Goal: Find specific page/section

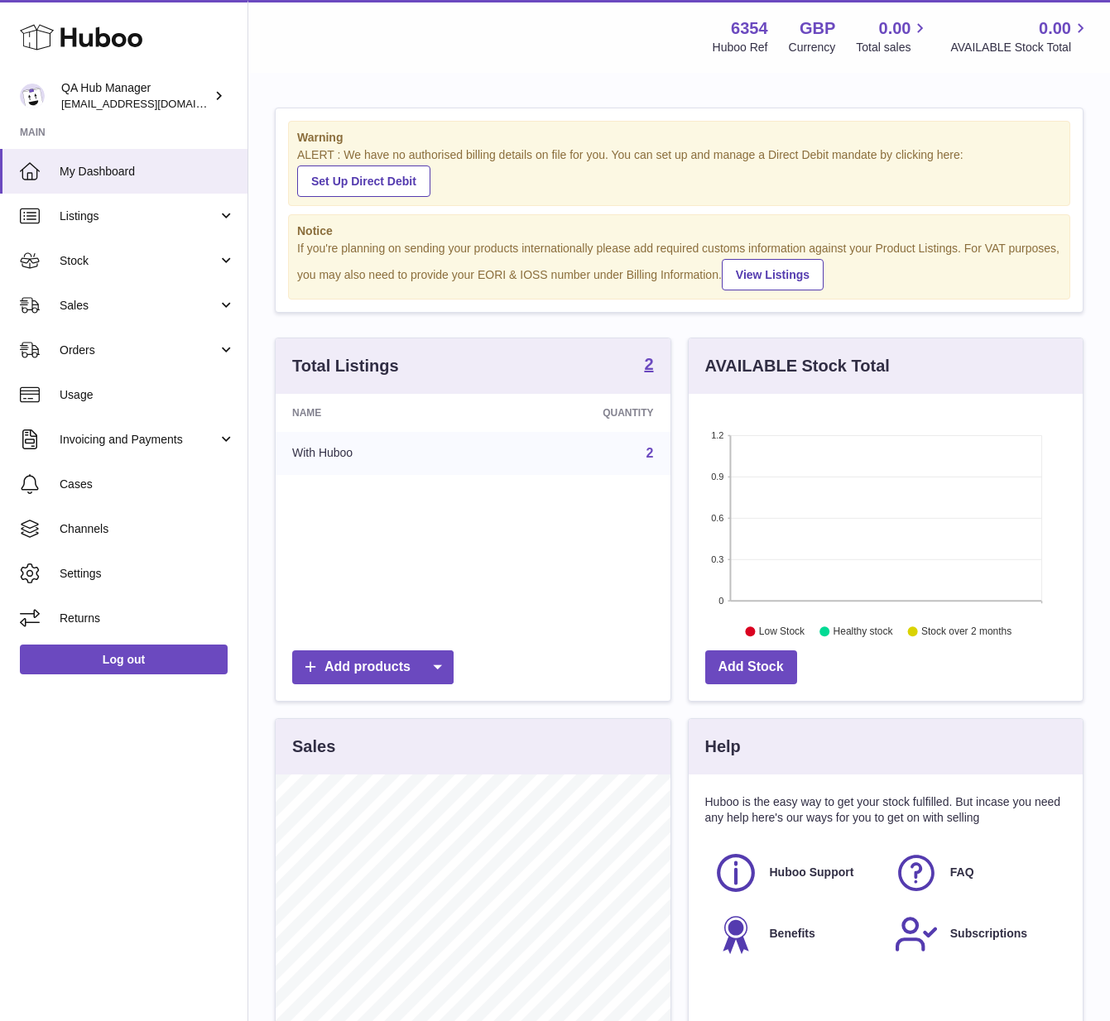
scroll to position [258, 394]
click at [94, 306] on span "Sales" at bounding box center [139, 306] width 158 height 16
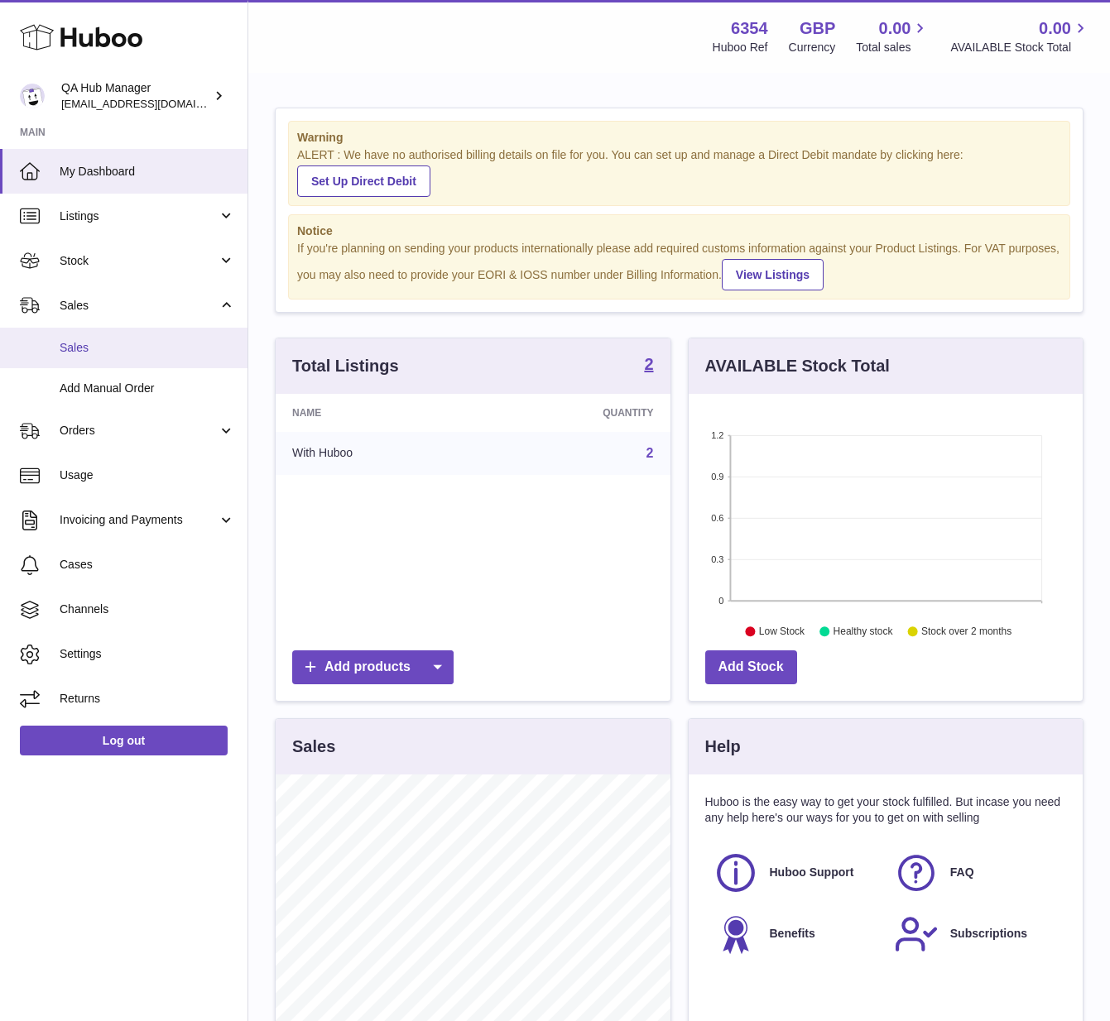
click at [107, 356] on link "Sales" at bounding box center [123, 348] width 247 height 41
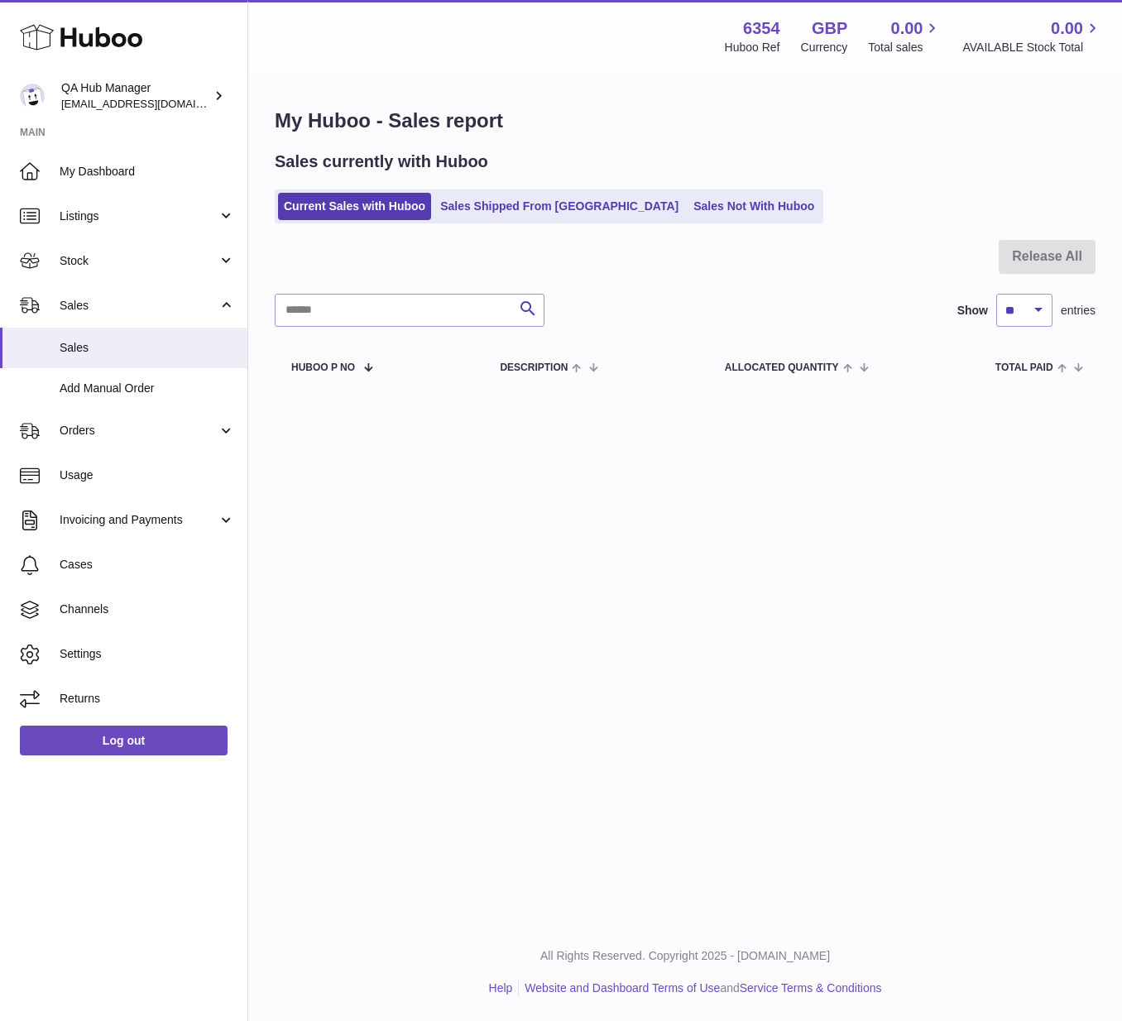
click at [673, 185] on div "Sales currently with Huboo Current Sales with Huboo Sales Shipped From Huboo Sa…" at bounding box center [685, 187] width 821 height 73
click at [688, 206] on link "Sales Not With Huboo" at bounding box center [754, 206] width 132 height 27
